Goal: Navigation & Orientation: Find specific page/section

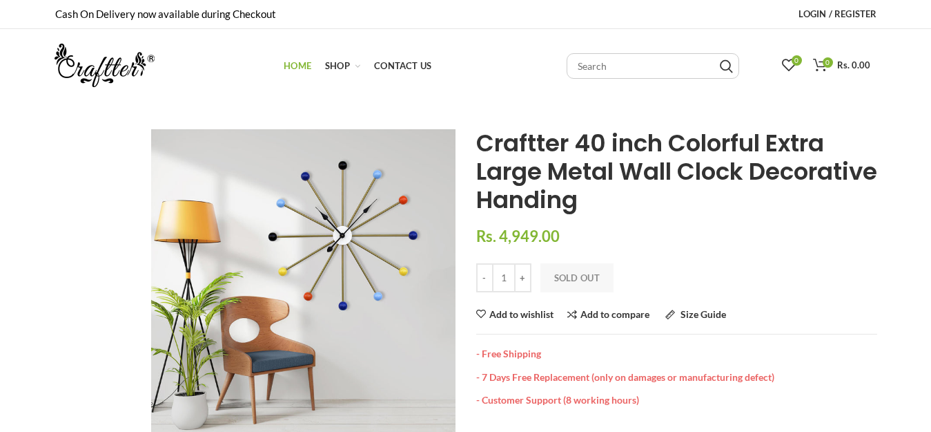
click at [293, 60] on span "Home" at bounding box center [298, 65] width 28 height 11
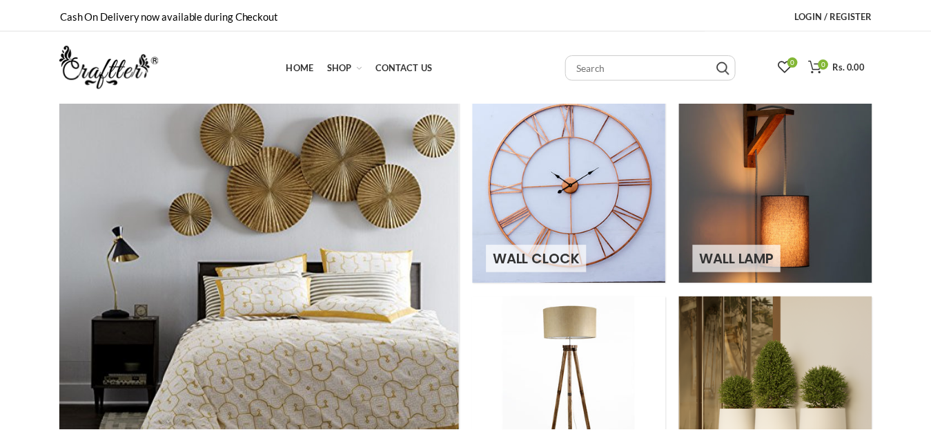
scroll to position [69, 0]
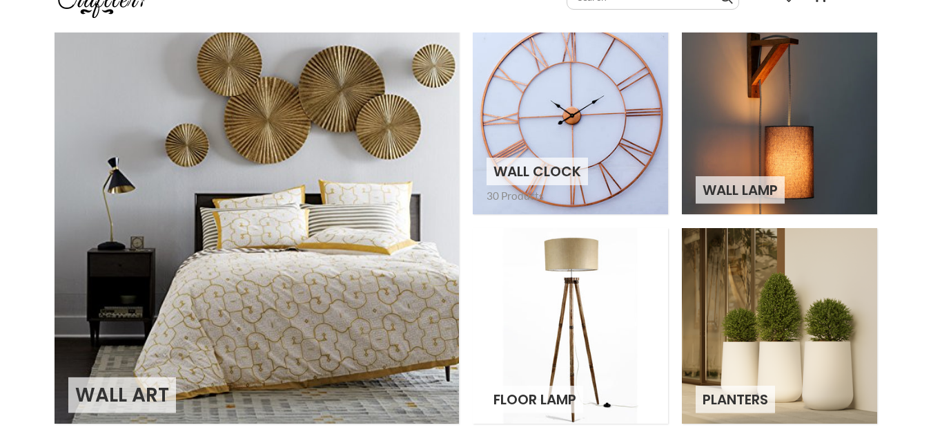
click at [548, 145] on link at bounding box center [570, 116] width 195 height 195
